Goal: Task Accomplishment & Management: Manage account settings

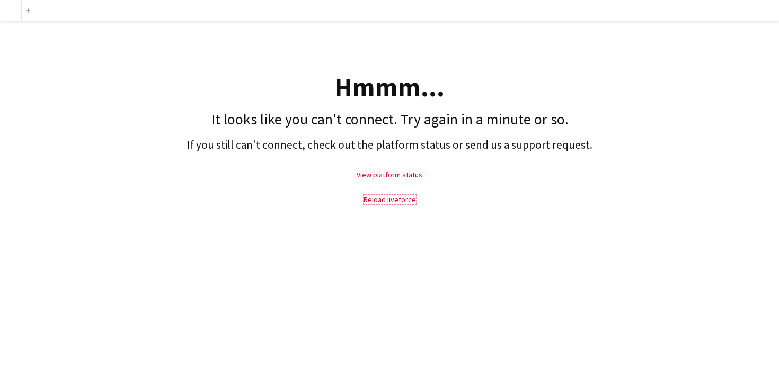
click at [392, 198] on link "Reload liveforce" at bounding box center [389, 200] width 52 height 10
click at [392, 204] on p "Reload liveforce" at bounding box center [389, 200] width 768 height 24
click at [389, 200] on link "Reload liveforce" at bounding box center [389, 200] width 52 height 10
click at [390, 201] on link "Reload liveforce" at bounding box center [389, 200] width 52 height 10
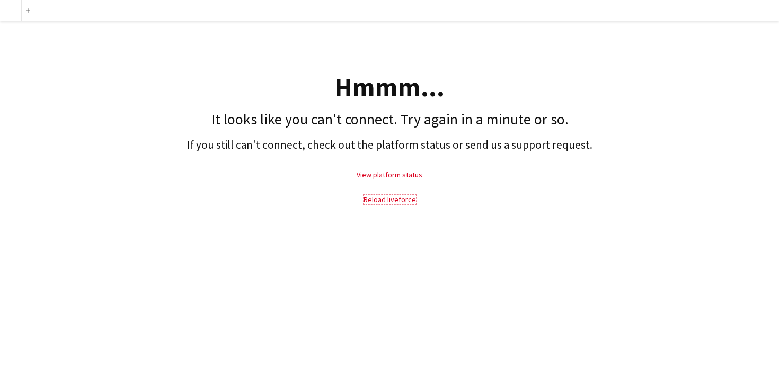
click at [390, 200] on link "Reload liveforce" at bounding box center [389, 200] width 52 height 10
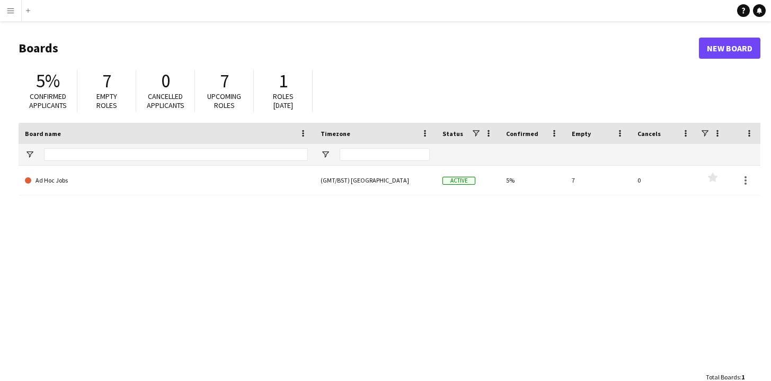
click at [13, 12] on app-icon "Menu" at bounding box center [10, 10] width 8 height 8
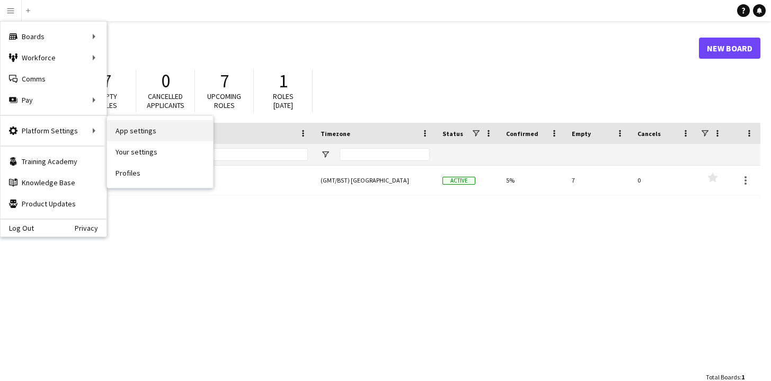
click at [131, 135] on link "App settings" at bounding box center [160, 130] width 106 height 21
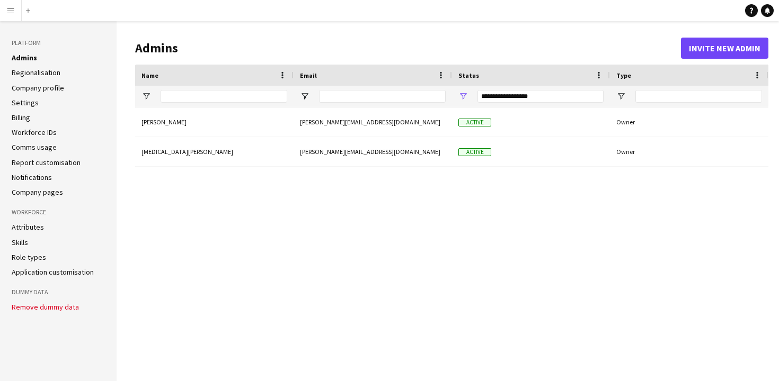
click at [386, 41] on h1 "Admins" at bounding box center [408, 48] width 546 height 16
click at [8, 10] on app-icon "Menu" at bounding box center [10, 10] width 8 height 8
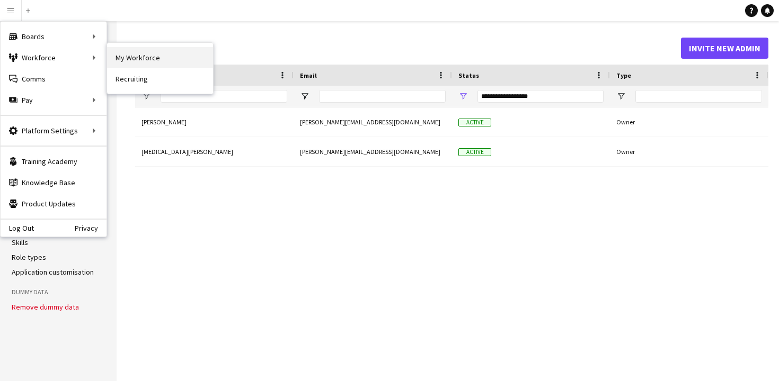
click at [137, 57] on link "My Workforce" at bounding box center [160, 57] width 106 height 21
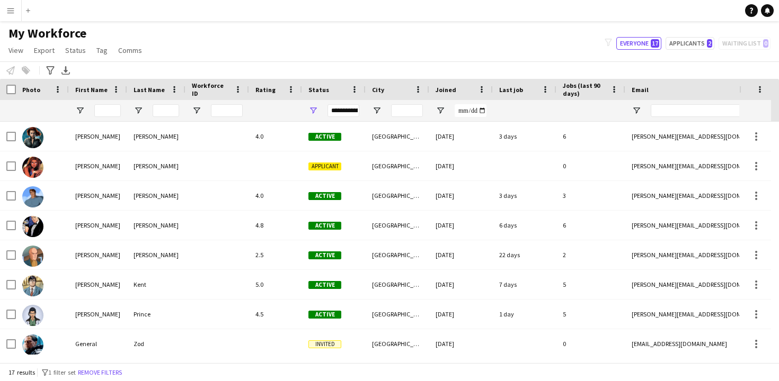
click at [200, 41] on div "My Workforce View Views Default view New view Update view Delete view Edit name…" at bounding box center [389, 43] width 779 height 36
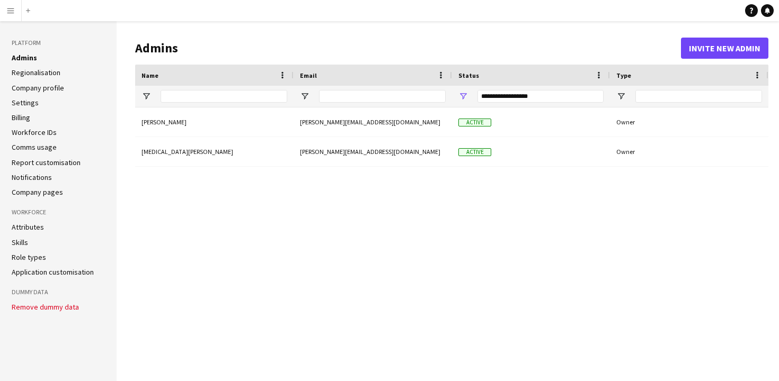
click at [13, 12] on app-icon "Menu" at bounding box center [10, 10] width 8 height 8
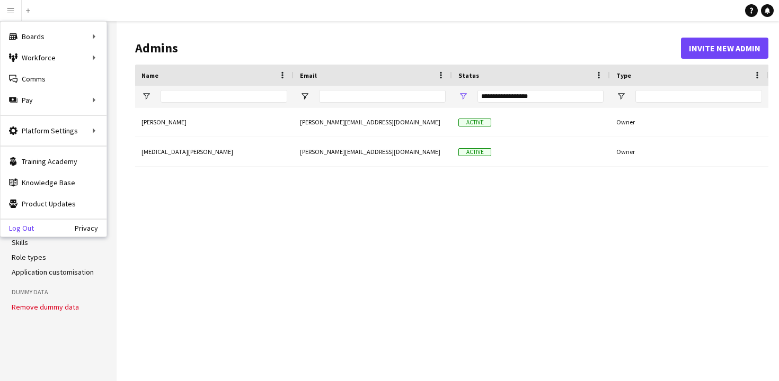
click at [31, 229] on link "Log Out" at bounding box center [17, 228] width 33 height 8
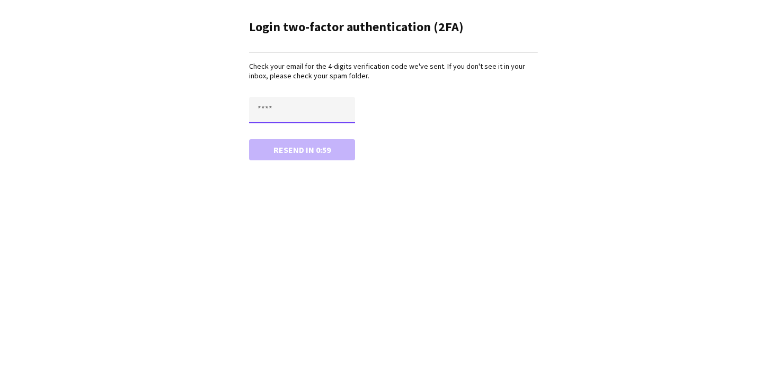
click at [309, 108] on input "text" at bounding box center [302, 110] width 106 height 26
type input "****"
click at [298, 148] on button "Confirm" at bounding box center [302, 149] width 106 height 21
click at [272, 112] on input "text" at bounding box center [302, 110] width 106 height 26
click at [272, 111] on input "text" at bounding box center [302, 110] width 106 height 26
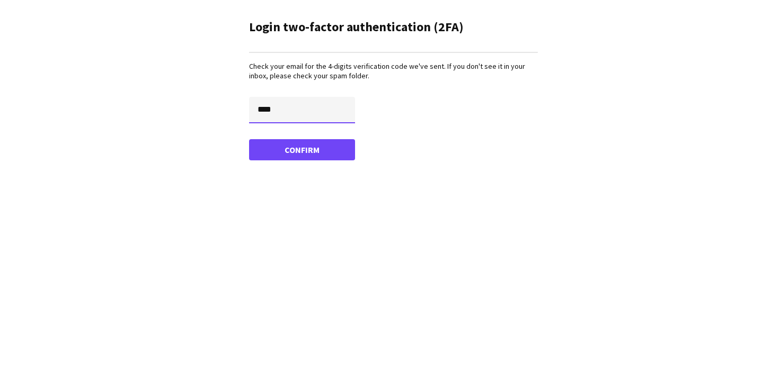
type input "****"
click at [299, 151] on button "Confirm" at bounding box center [302, 149] width 106 height 21
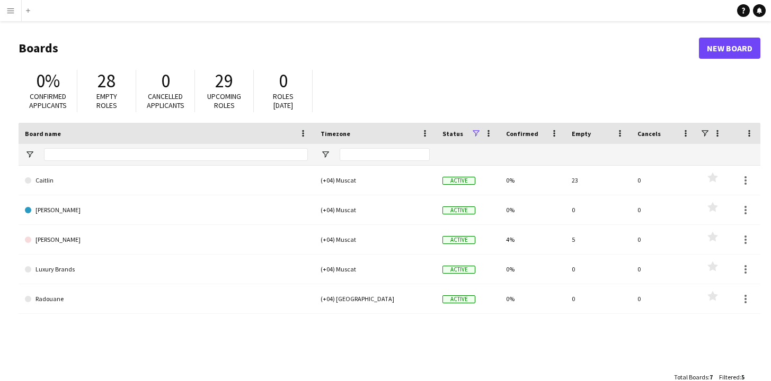
click at [16, 11] on button "Menu" at bounding box center [10, 10] width 21 height 21
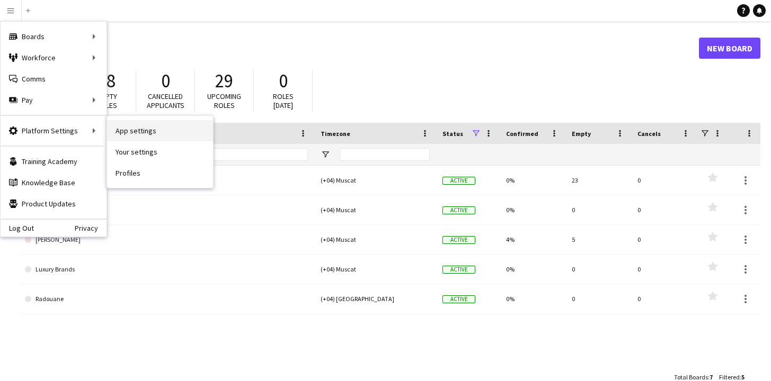
click at [124, 132] on link "App settings" at bounding box center [160, 130] width 106 height 21
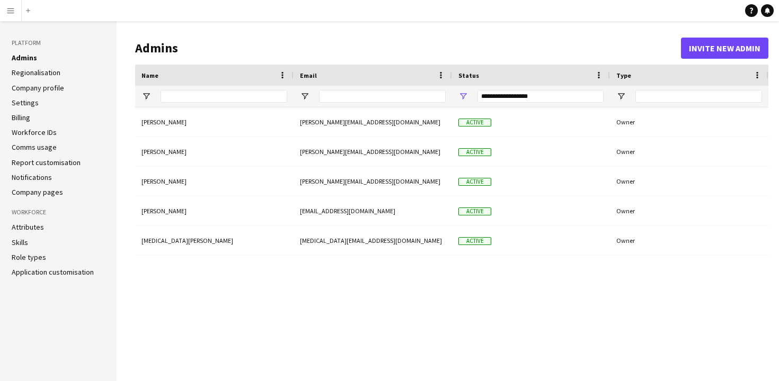
click at [56, 271] on link "Application customisation" at bounding box center [53, 272] width 82 height 10
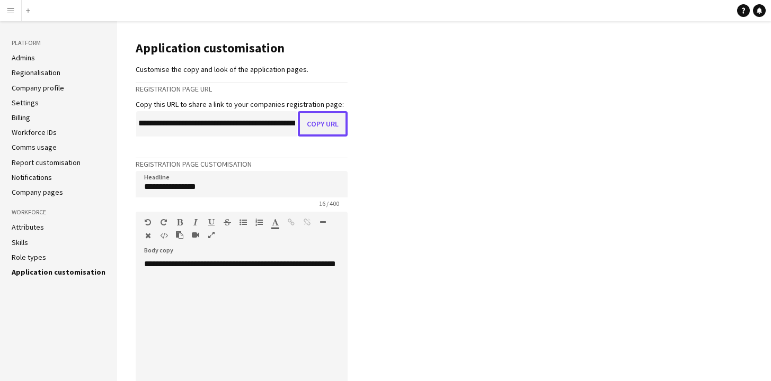
click at [315, 127] on button "Copy URL" at bounding box center [323, 123] width 50 height 25
